Goal: Task Accomplishment & Management: Complete application form

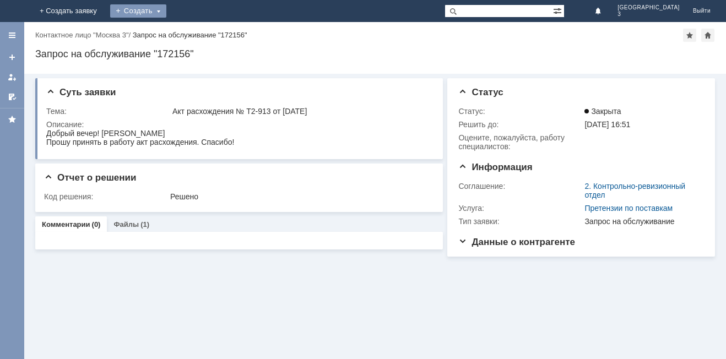
click at [166, 11] on div "Создать" at bounding box center [138, 10] width 56 height 13
click at [196, 35] on link "Заявка" at bounding box center [154, 32] width 84 height 13
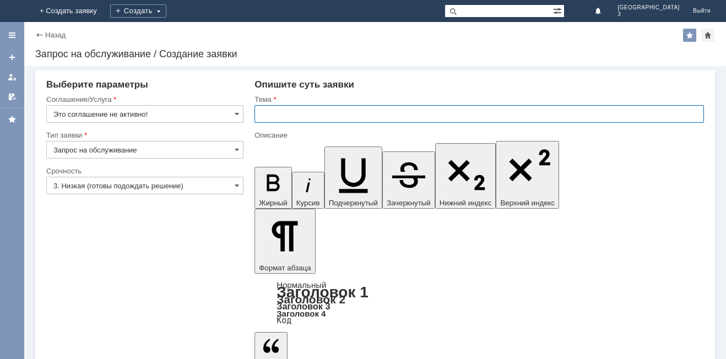
drag, startPoint x: 267, startPoint y: 115, endPoint x: 244, endPoint y: 107, distance: 24.2
click at [265, 113] on input "text" at bounding box center [478, 114] width 449 height 18
type input "оч"
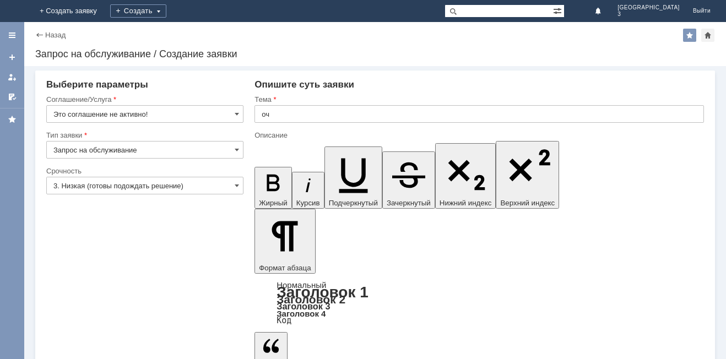
drag, startPoint x: 268, startPoint y: 2952, endPoint x: 262, endPoint y: 2957, distance: 7.4
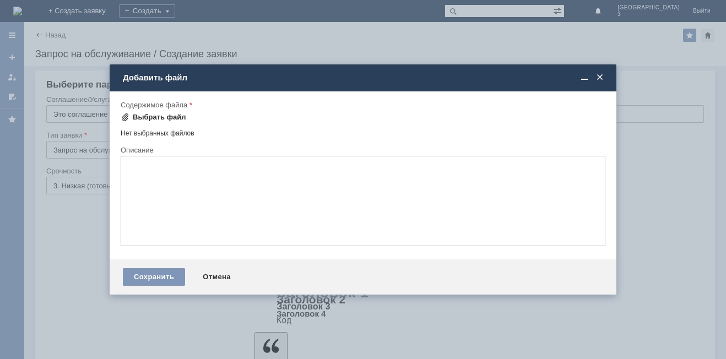
click at [142, 116] on div "Выбрать файл" at bounding box center [159, 117] width 53 height 9
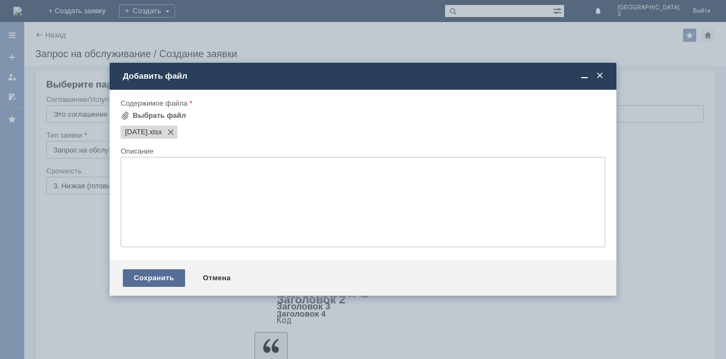
click at [148, 274] on div "Сохранить" at bounding box center [154, 278] width 62 height 18
